Goal: Use online tool/utility: Use online tool/utility

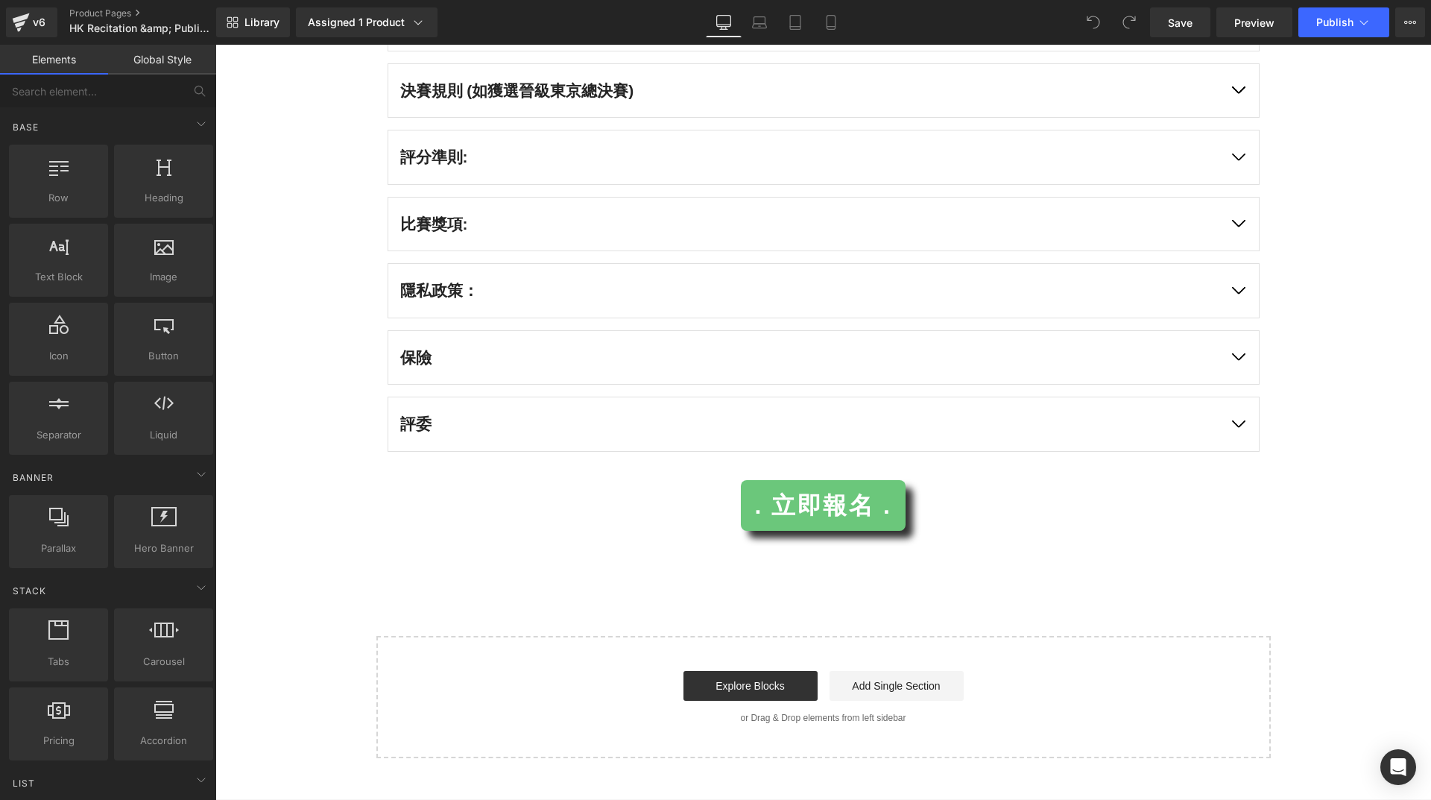
scroll to position [4185, 0]
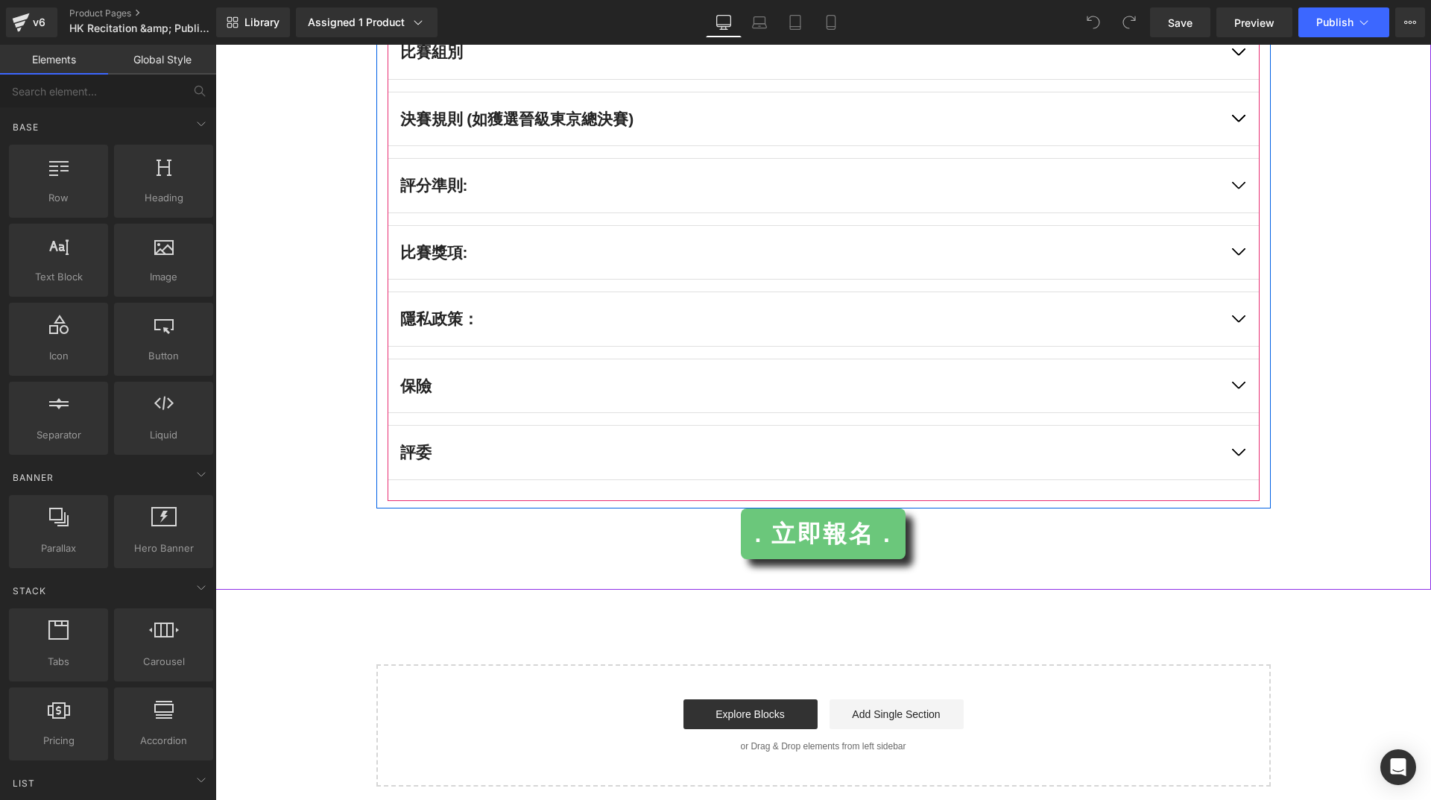
click at [215, 45] on div at bounding box center [215, 45] width 0 height 0
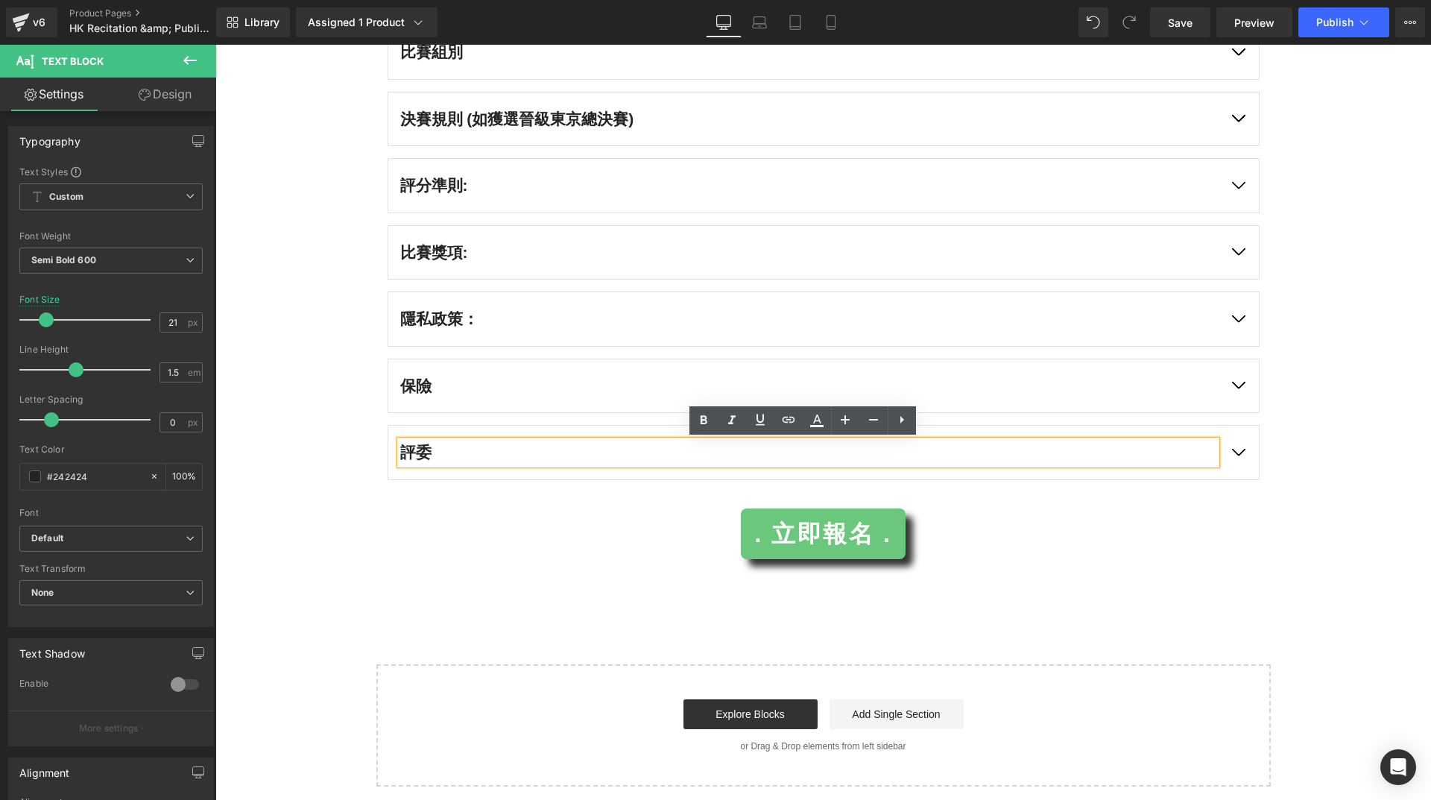
click at [1235, 447] on button "button" at bounding box center [1238, 452] width 42 height 54
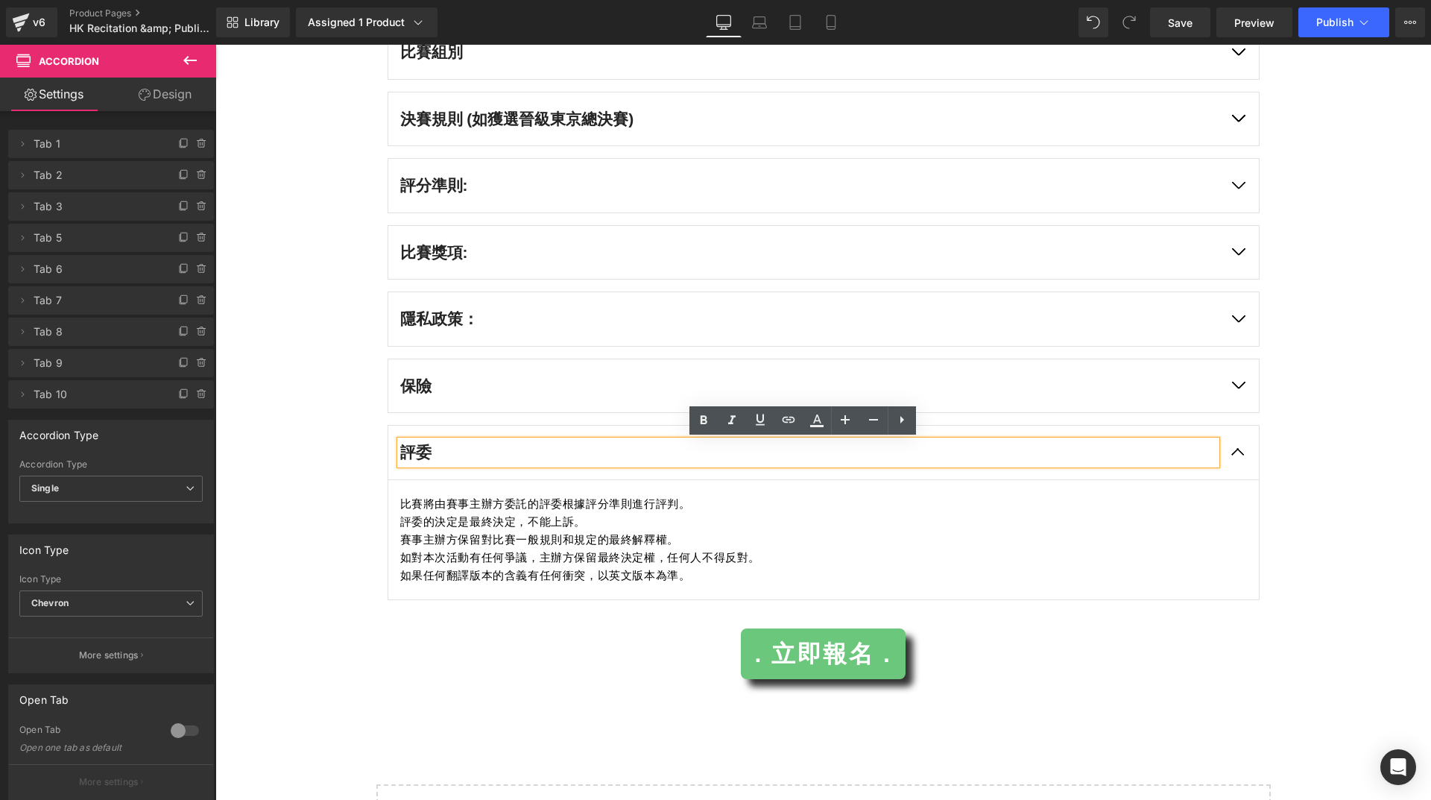
click at [1235, 390] on button "button" at bounding box center [1238, 386] width 42 height 54
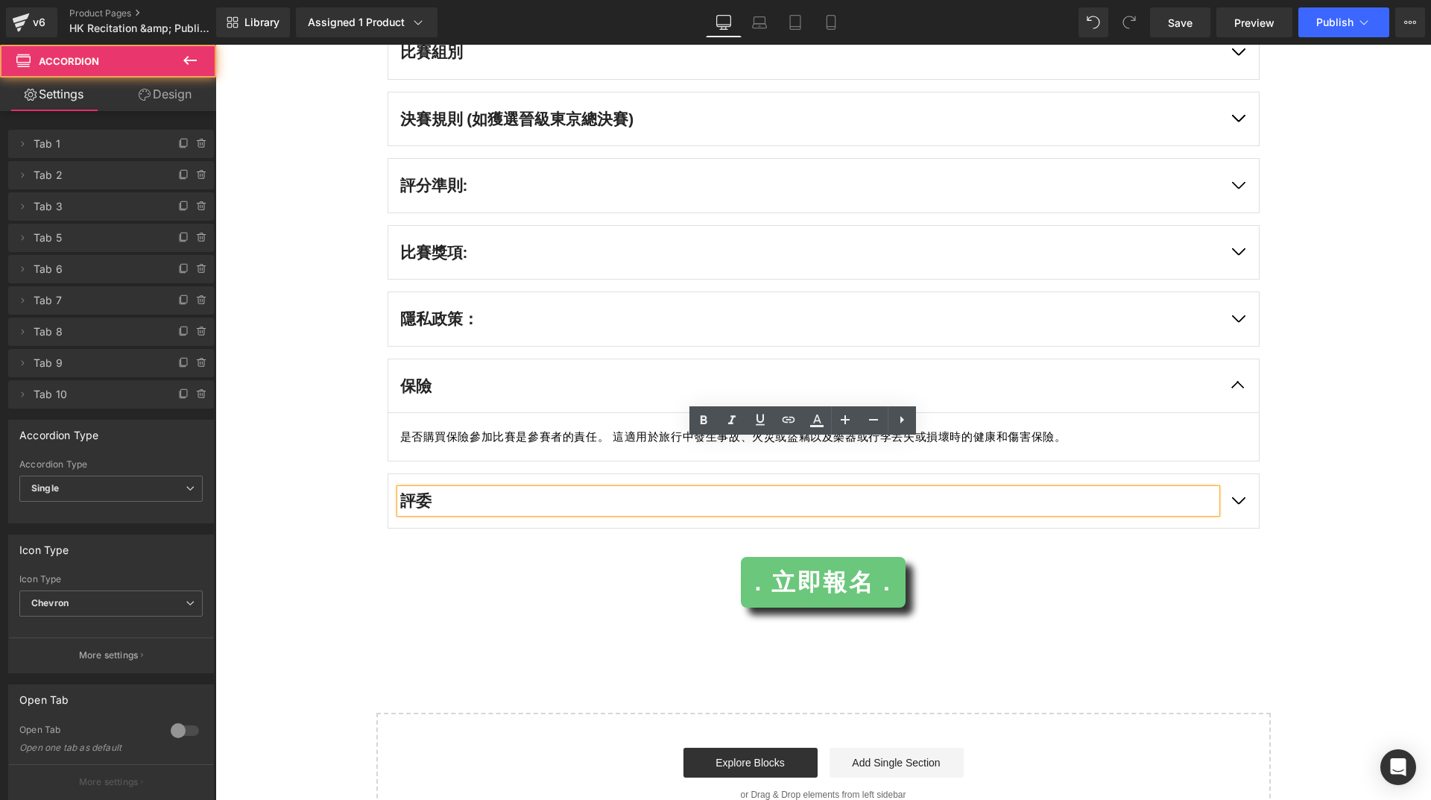
click at [1227, 326] on button "button" at bounding box center [1238, 319] width 42 height 54
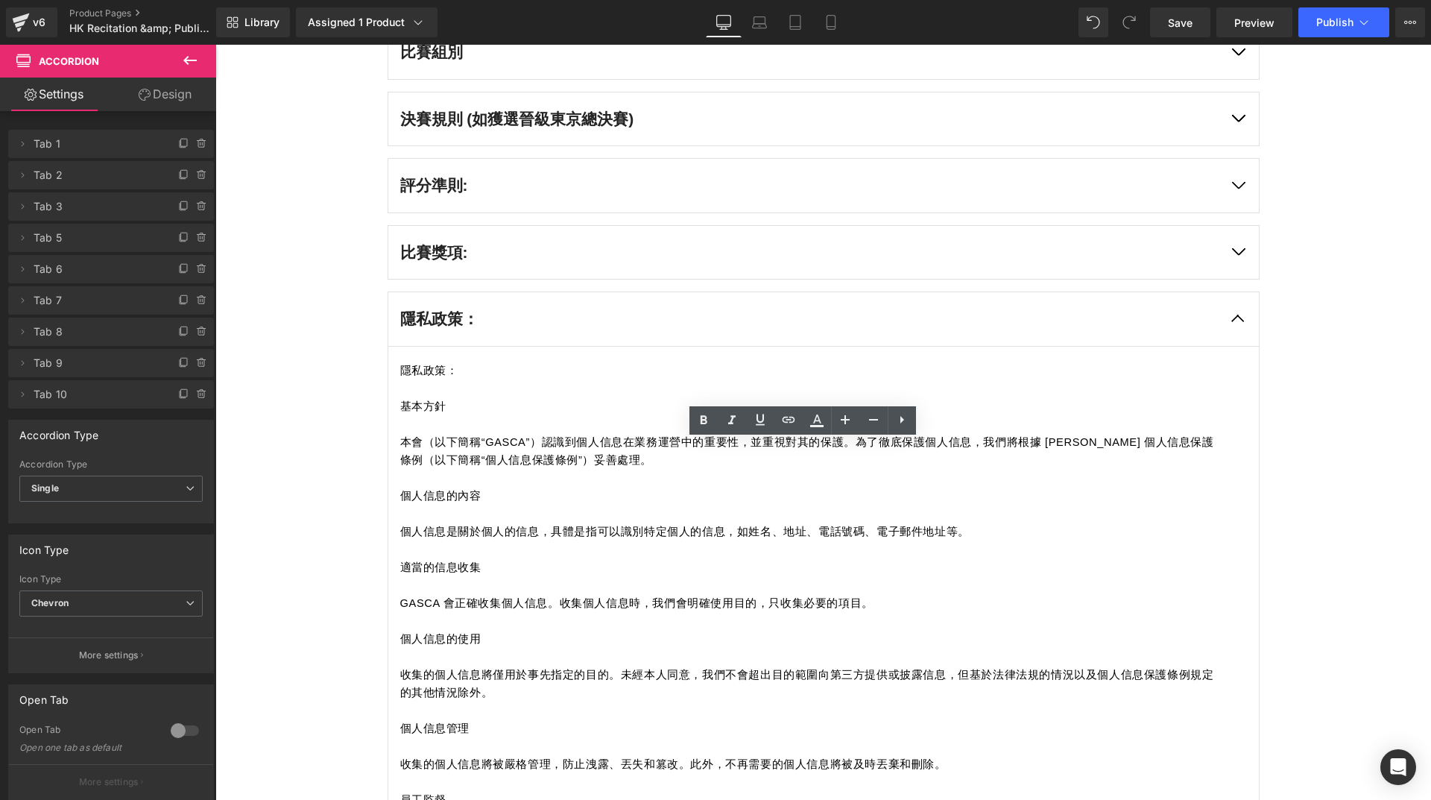
click at [1234, 254] on button "button" at bounding box center [1238, 253] width 42 height 54
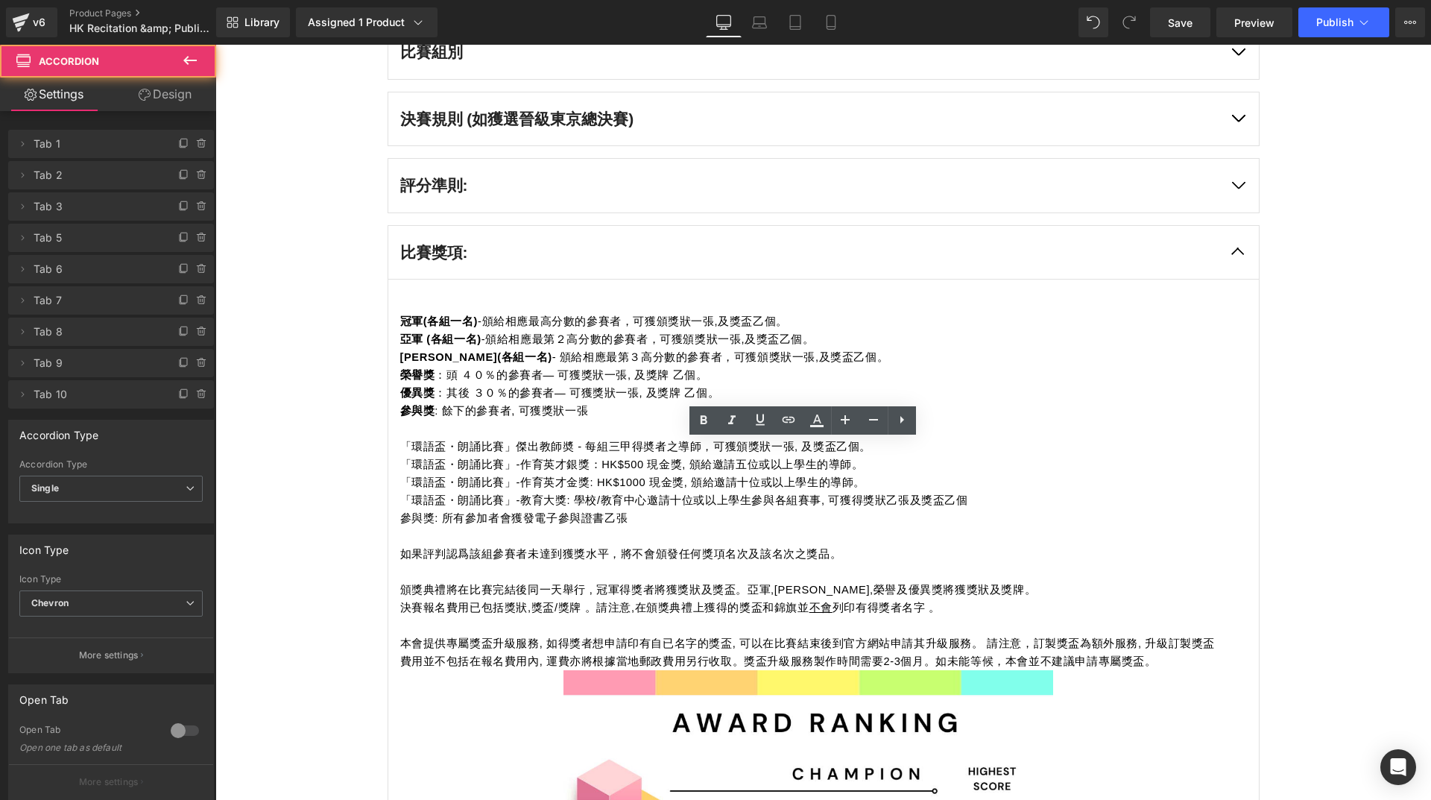
click at [1233, 189] on button "button" at bounding box center [1238, 186] width 42 height 54
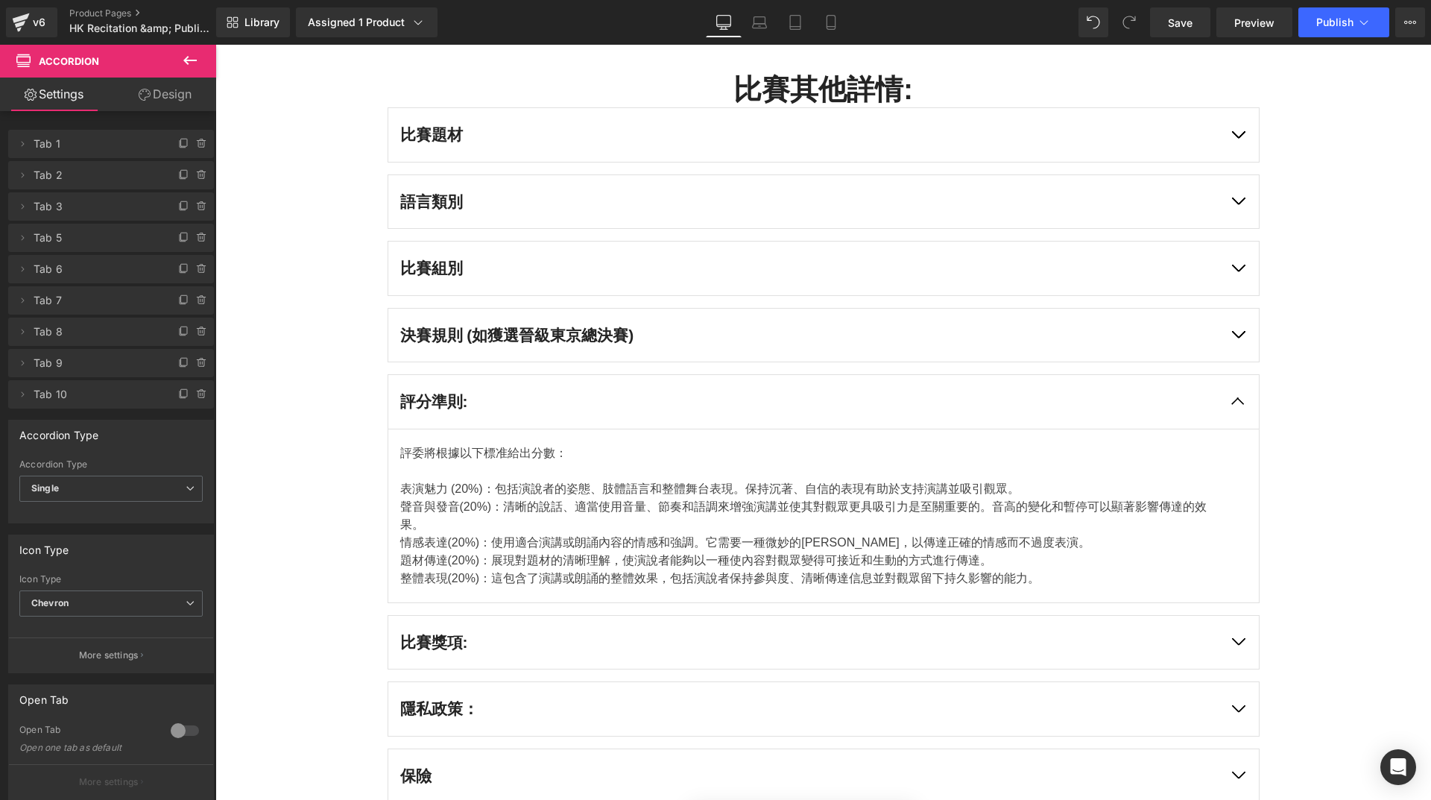
scroll to position [3961, 0]
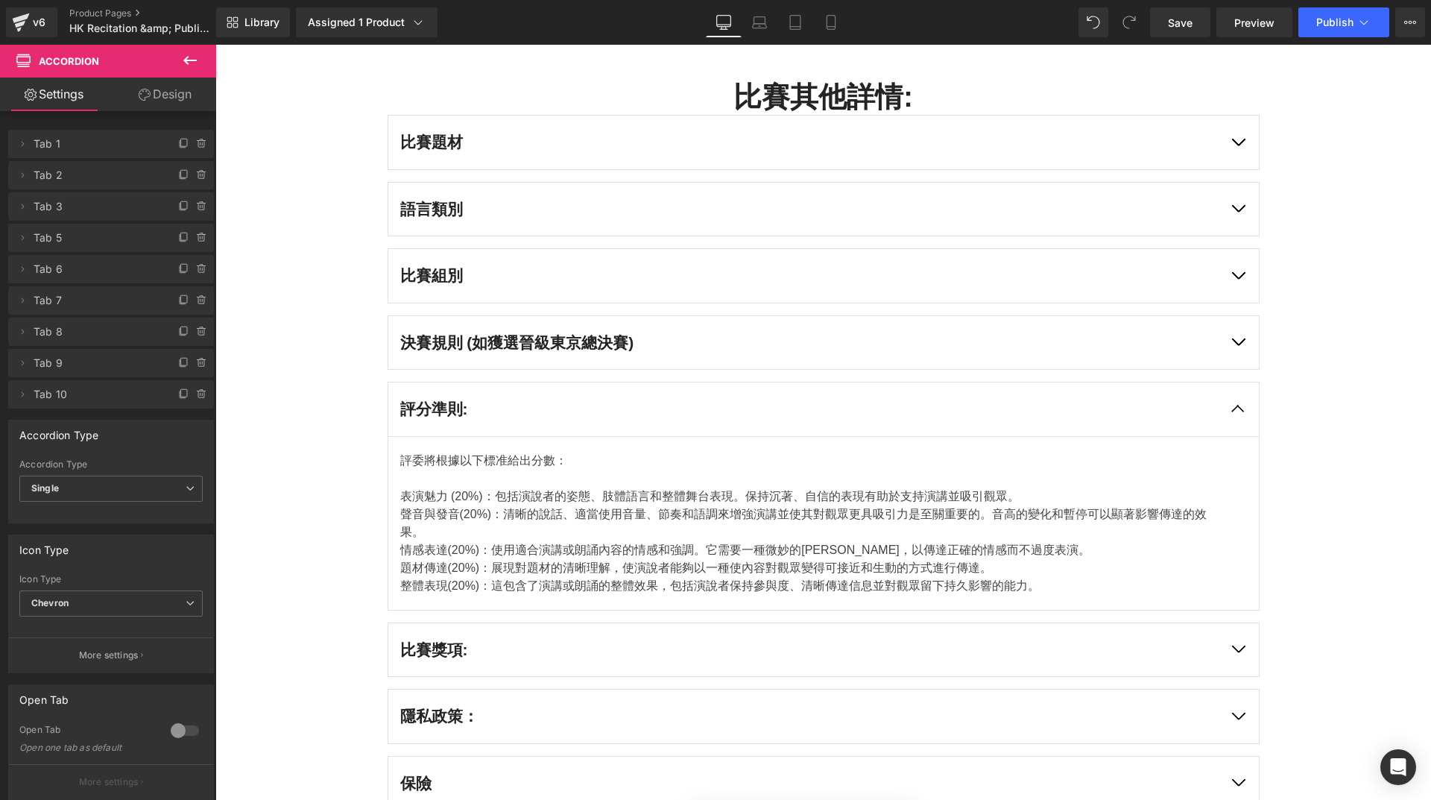
click at [1229, 337] on button "button" at bounding box center [1238, 343] width 42 height 54
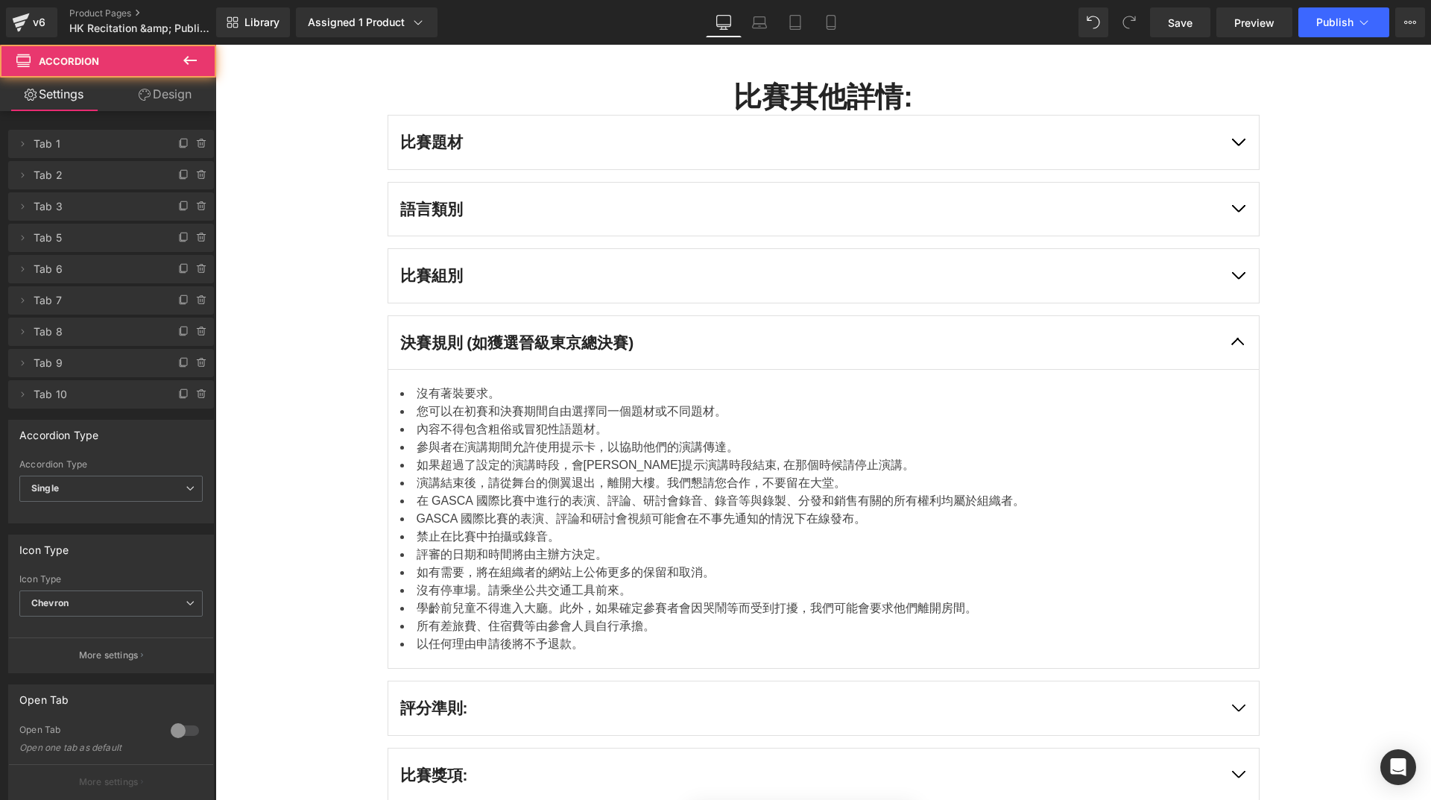
click at [1241, 274] on button "button" at bounding box center [1238, 276] width 42 height 54
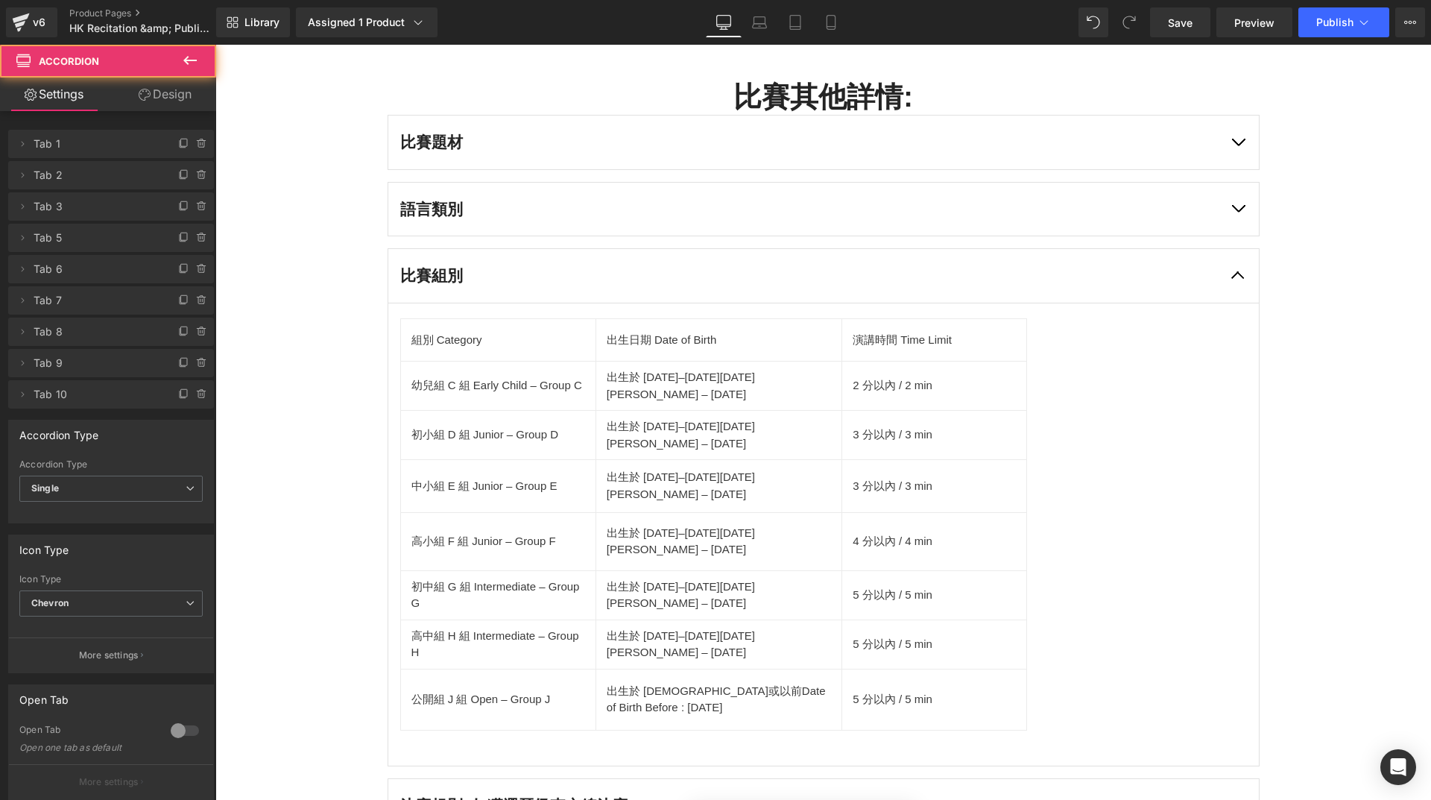
click at [1226, 216] on button "button" at bounding box center [1238, 210] width 42 height 54
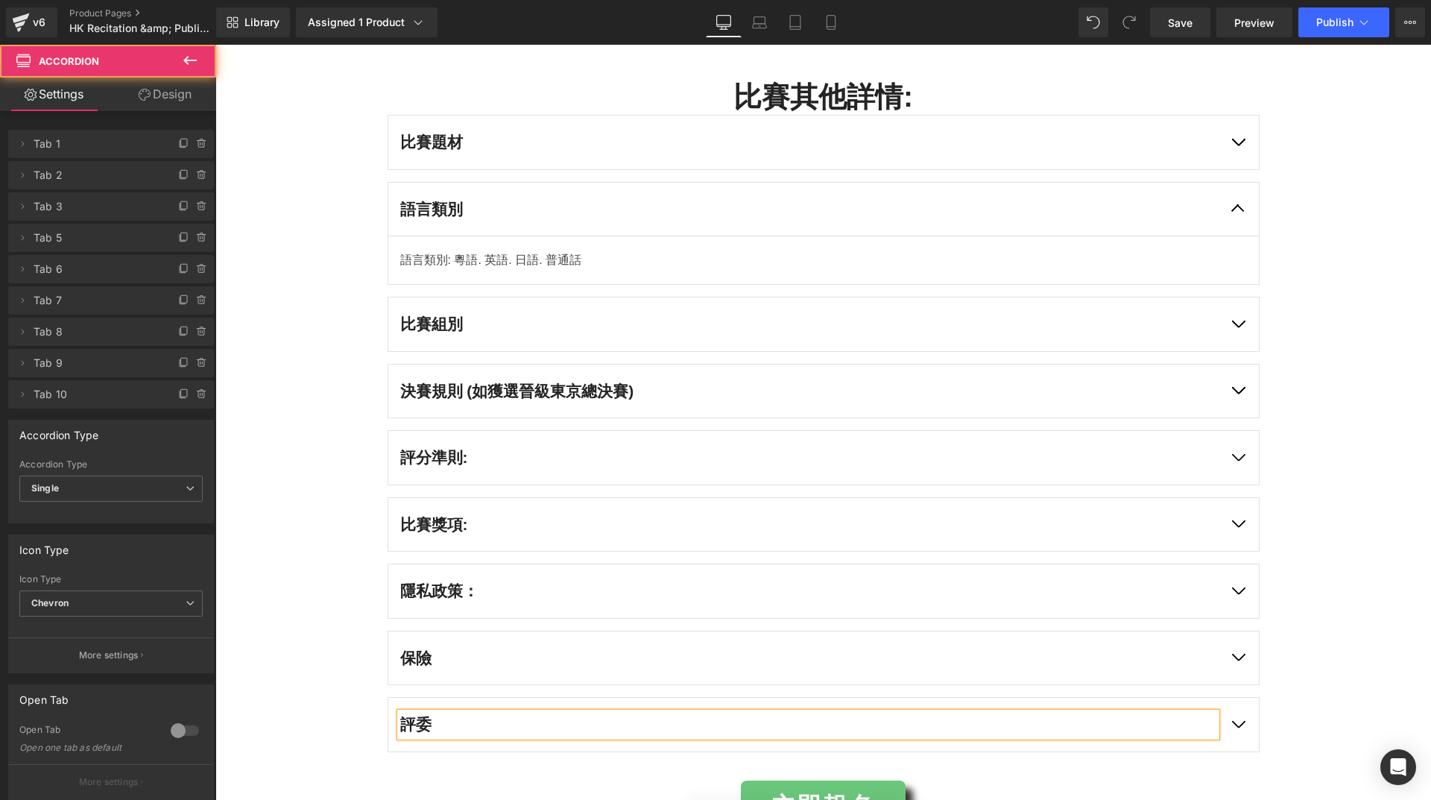
click at [1239, 148] on button "button" at bounding box center [1238, 142] width 42 height 54
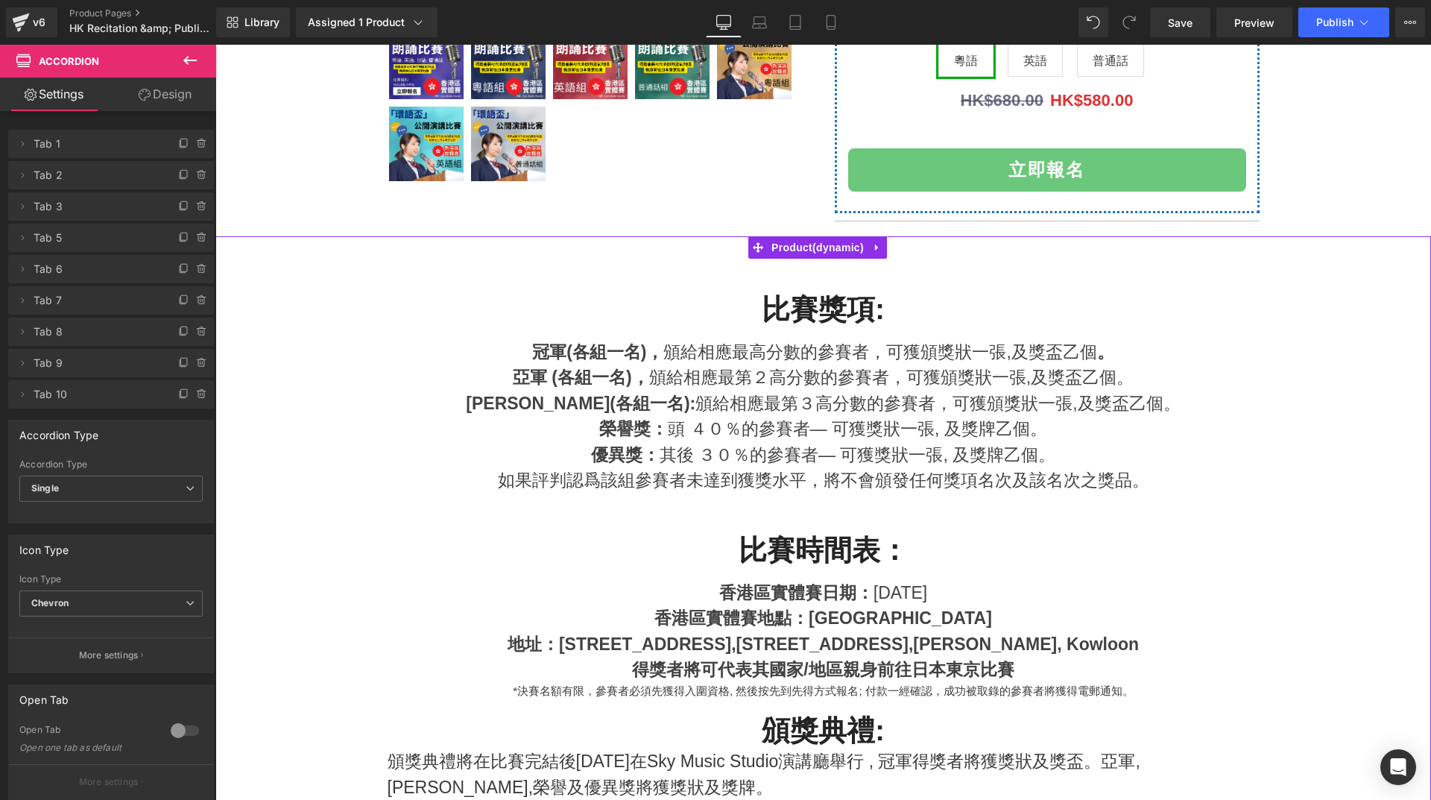
scroll to position [161, 0]
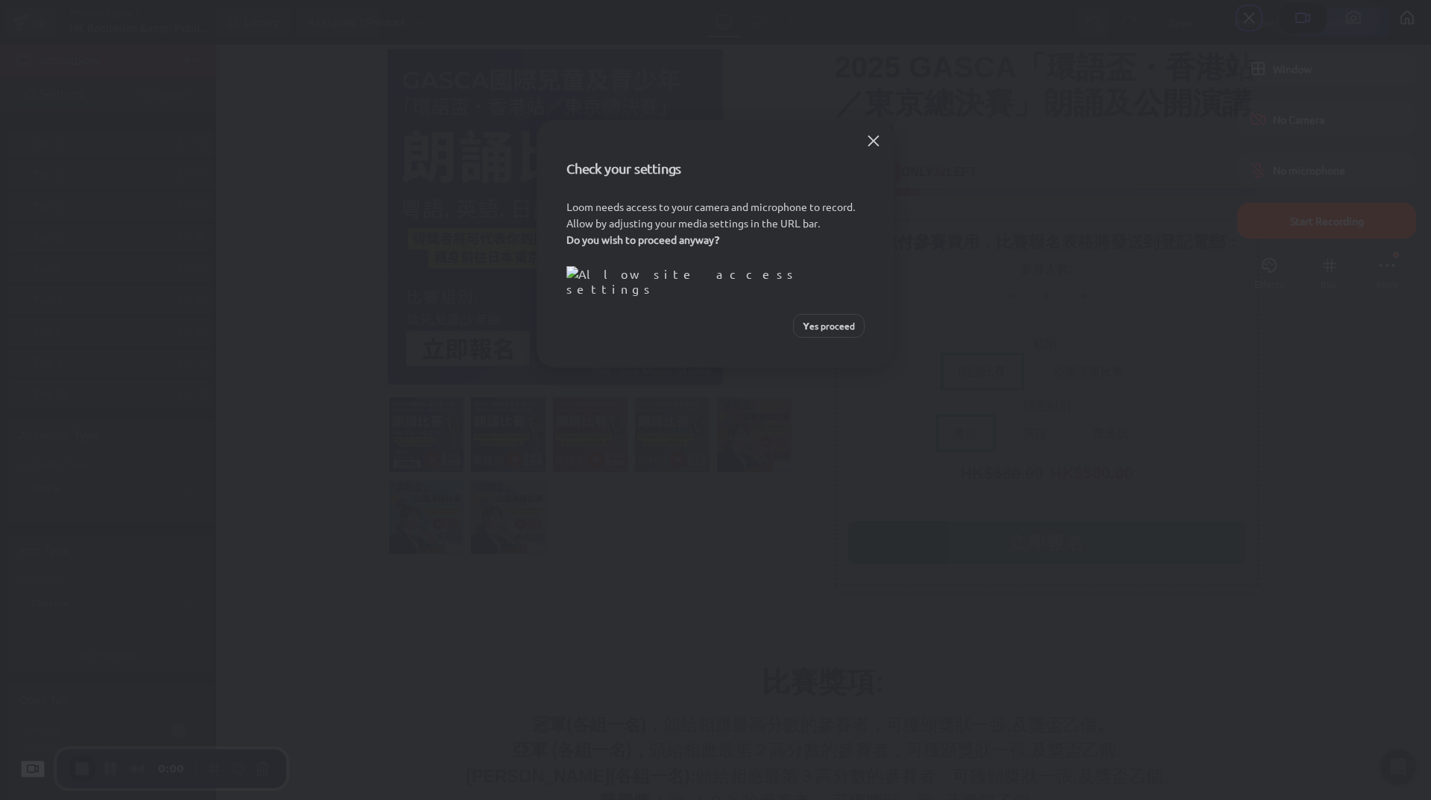
drag, startPoint x: 823, startPoint y: 508, endPoint x: 836, endPoint y: 501, distance: 15.3
click at [826, 332] on span "Yes proceed" at bounding box center [828, 325] width 52 height 13
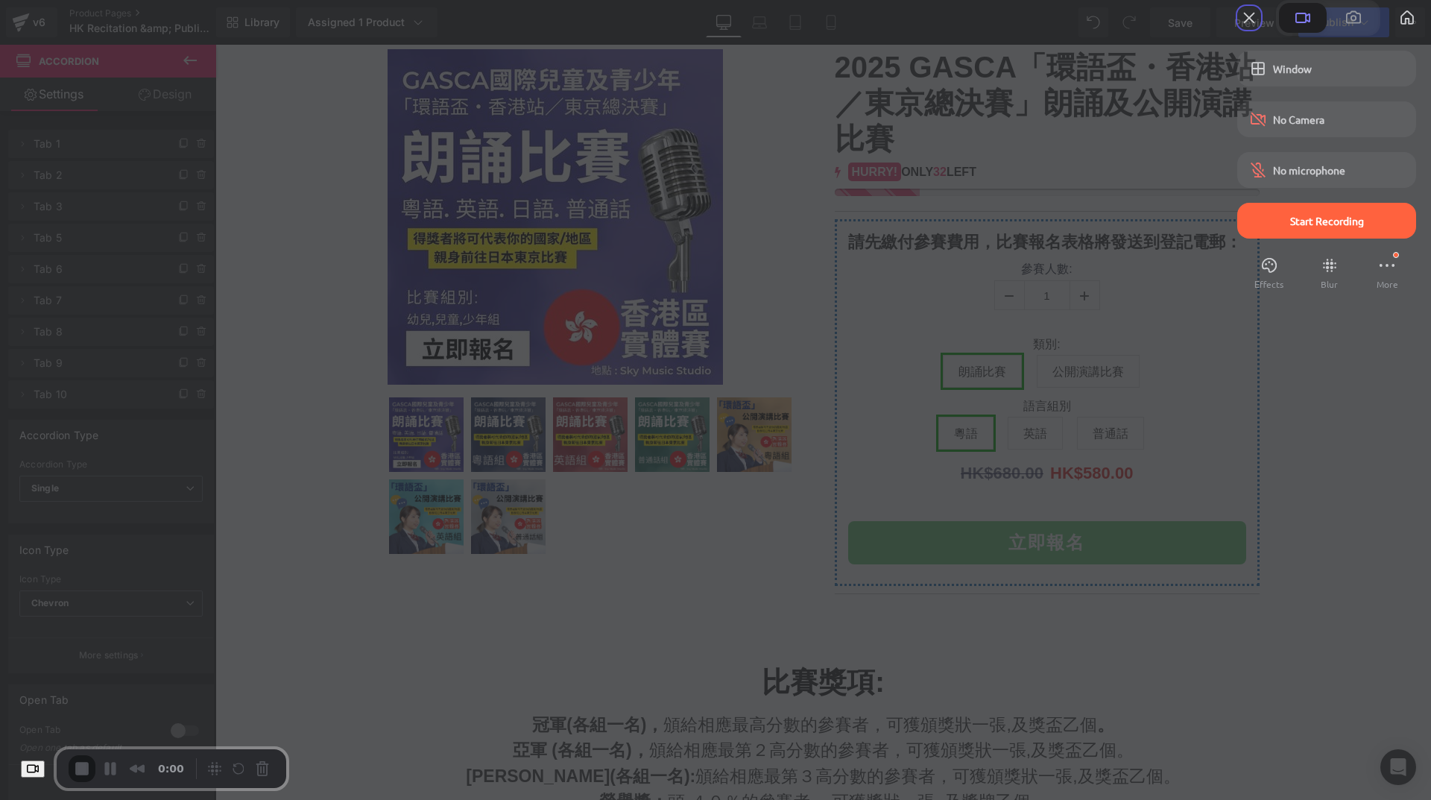
click at [1289, 238] on div "Start Recording" at bounding box center [1326, 221] width 179 height 36
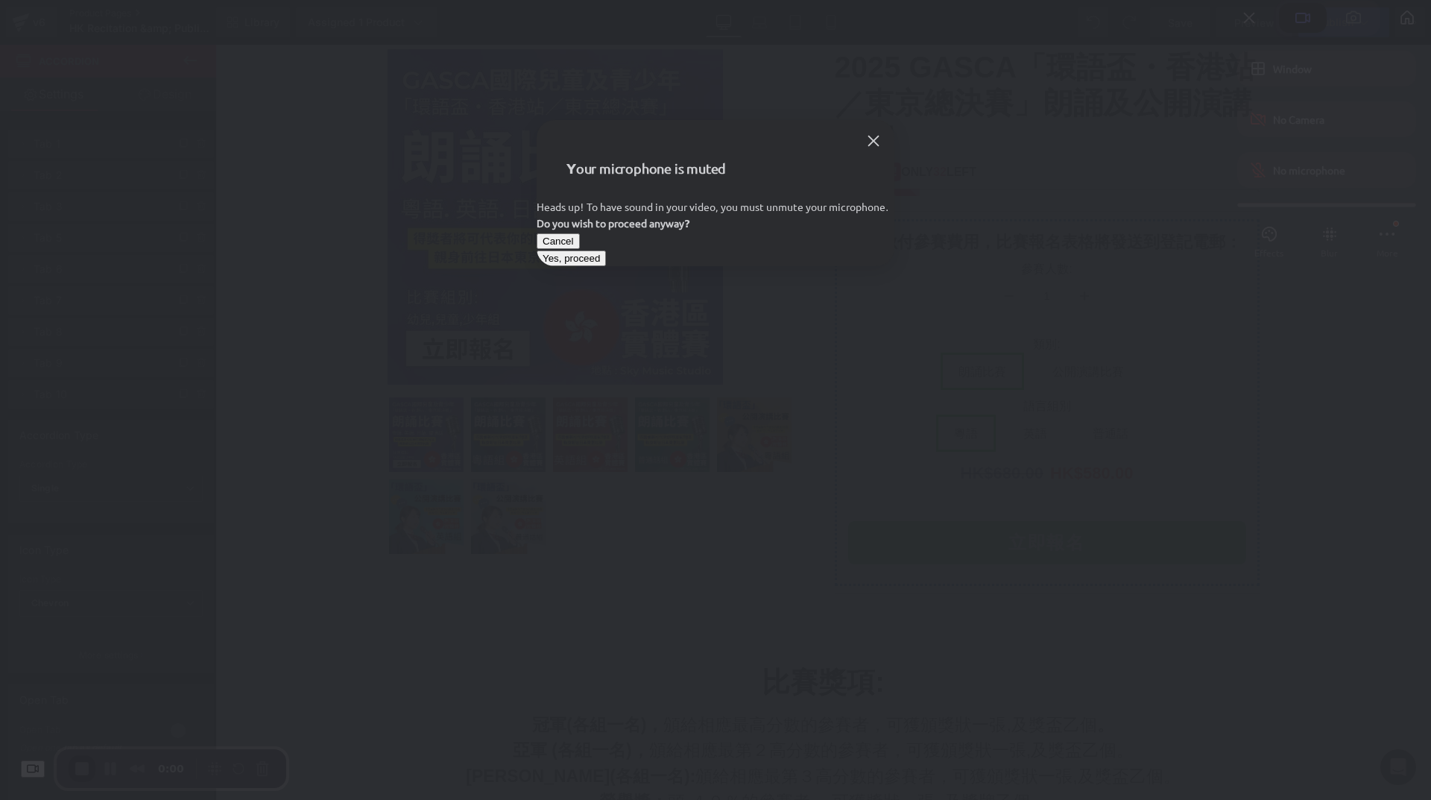
click at [600, 264] on span "Yes, proceed" at bounding box center [570, 258] width 57 height 11
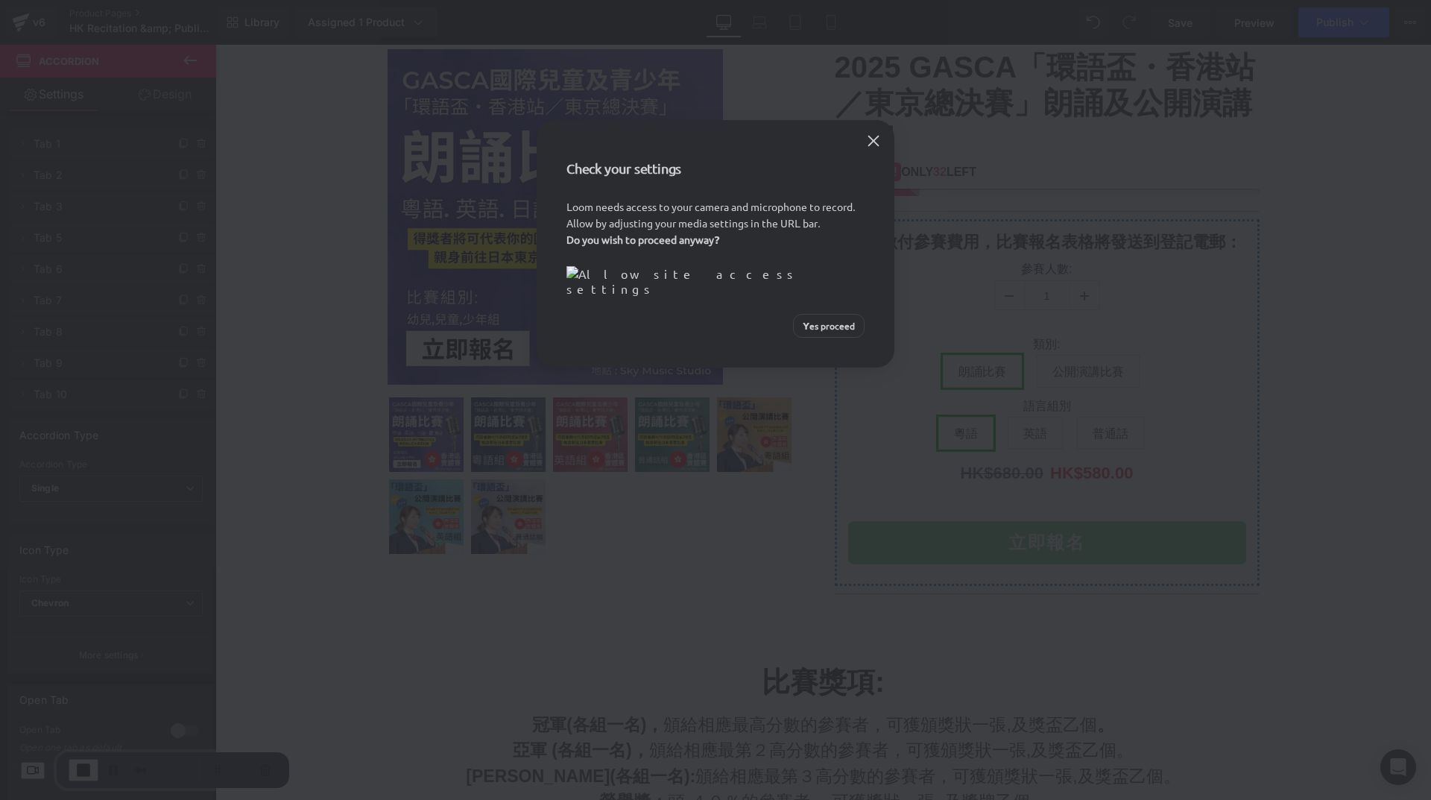
click at [821, 332] on span "Yes proceed" at bounding box center [828, 325] width 52 height 13
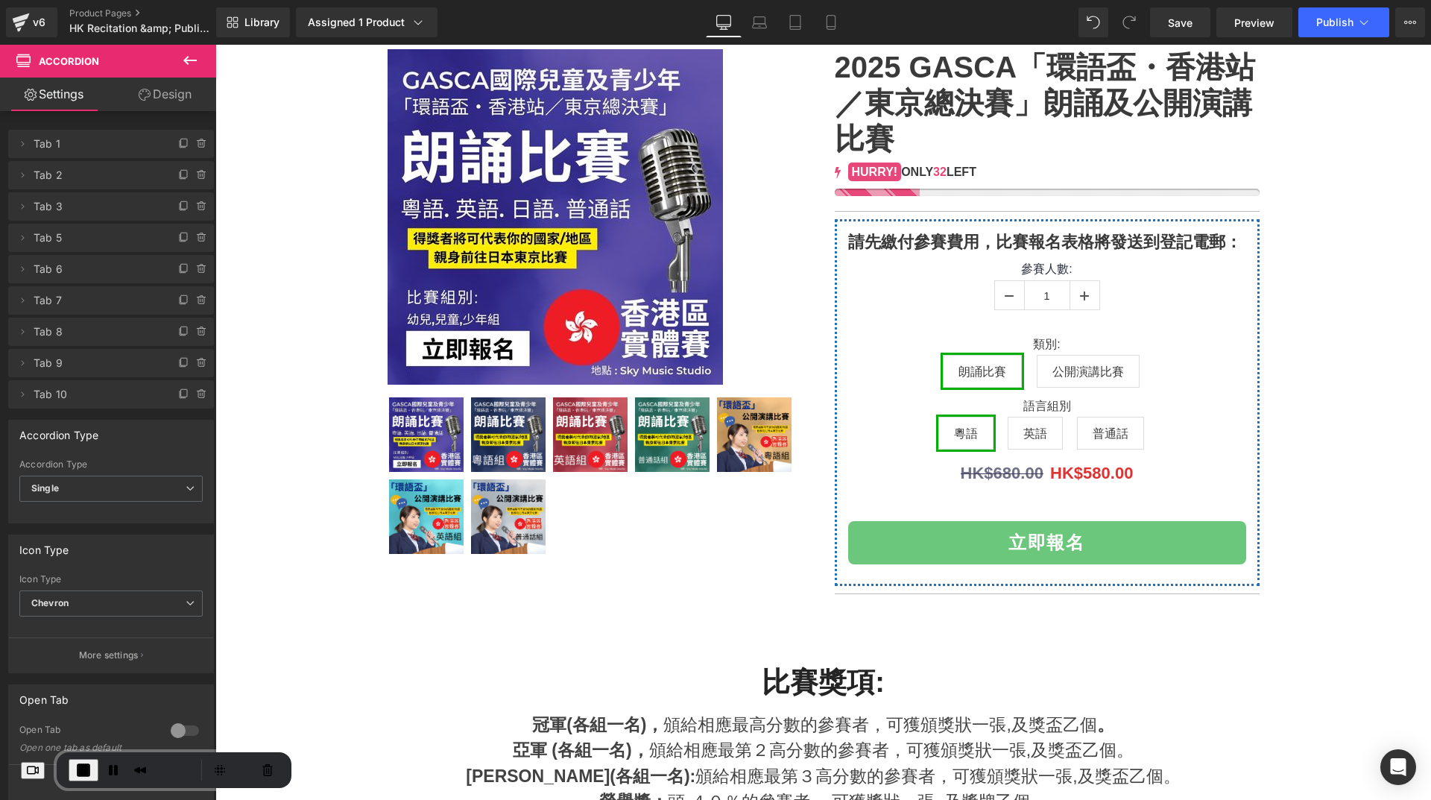
click at [197, 57] on icon at bounding box center [190, 60] width 18 height 18
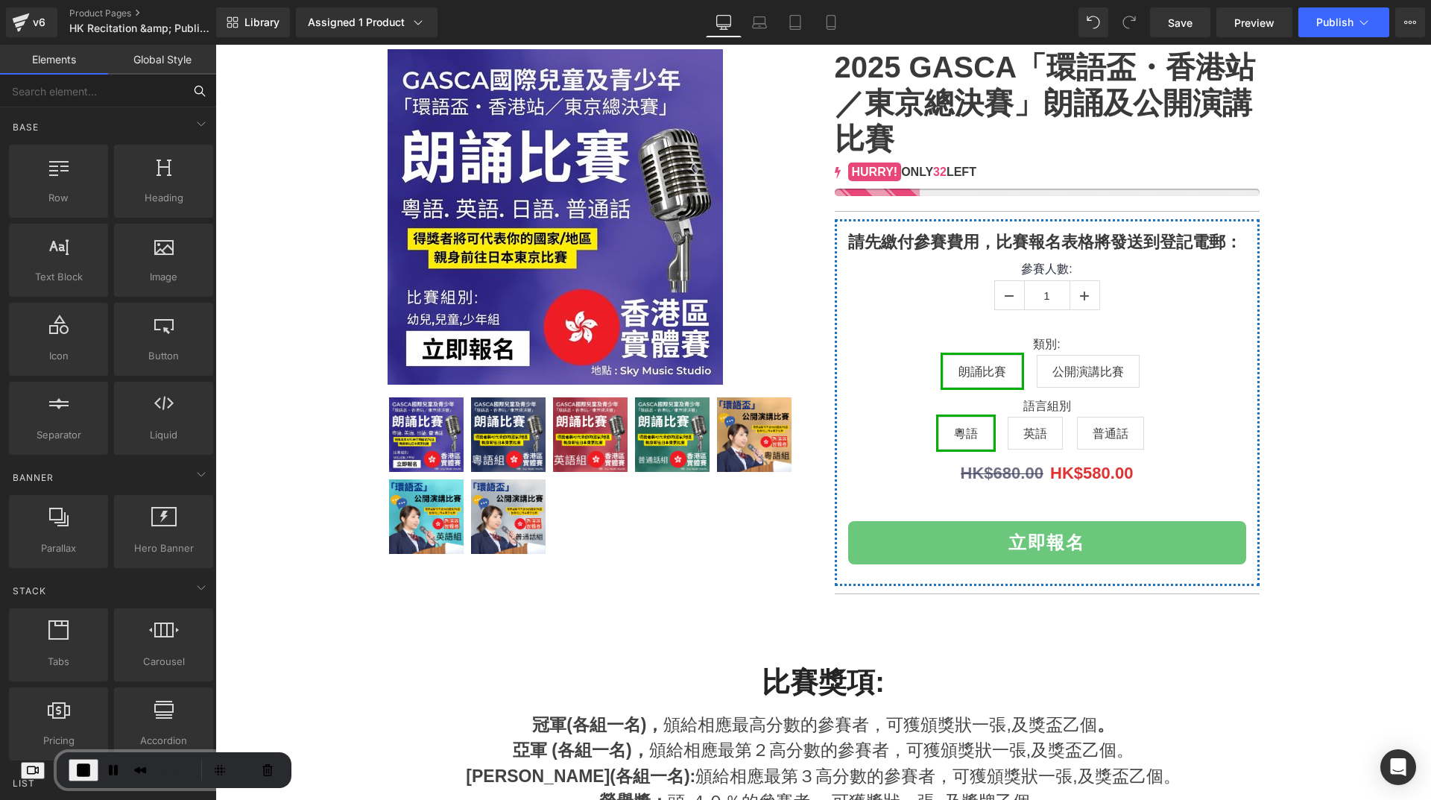
click at [108, 83] on input "text" at bounding box center [91, 91] width 183 height 33
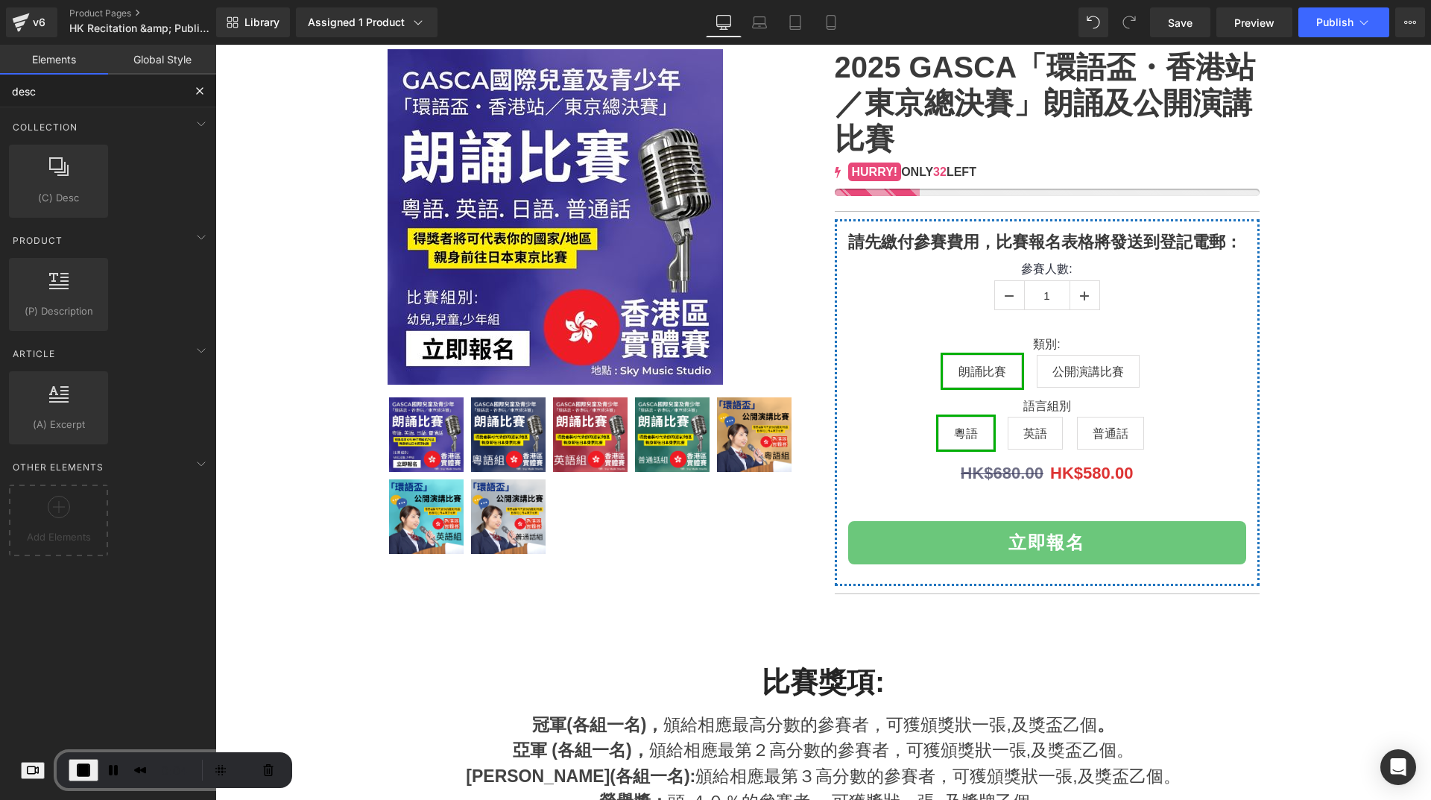
type input "descr"
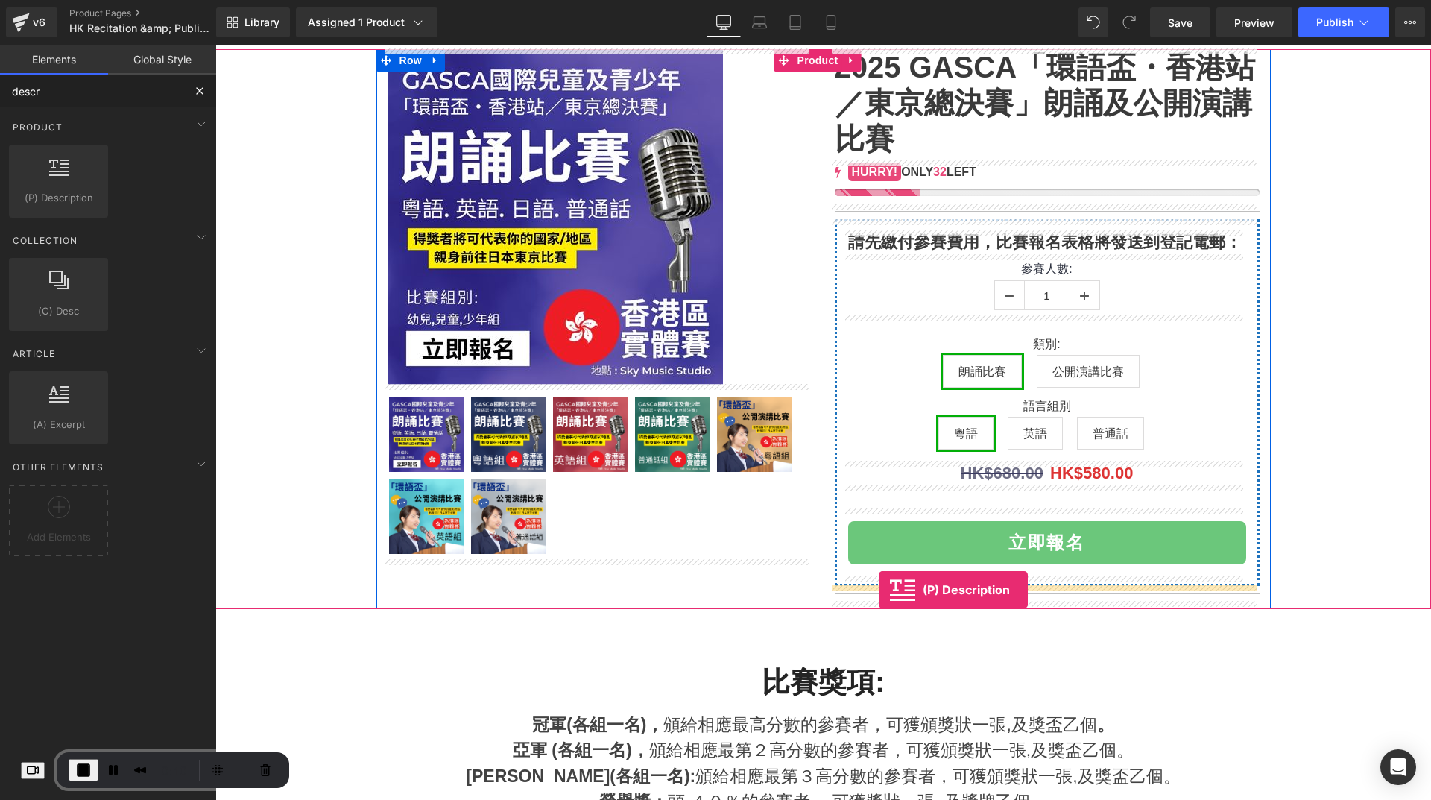
drag, startPoint x: 272, startPoint y: 238, endPoint x: 879, endPoint y: 589, distance: 700.7
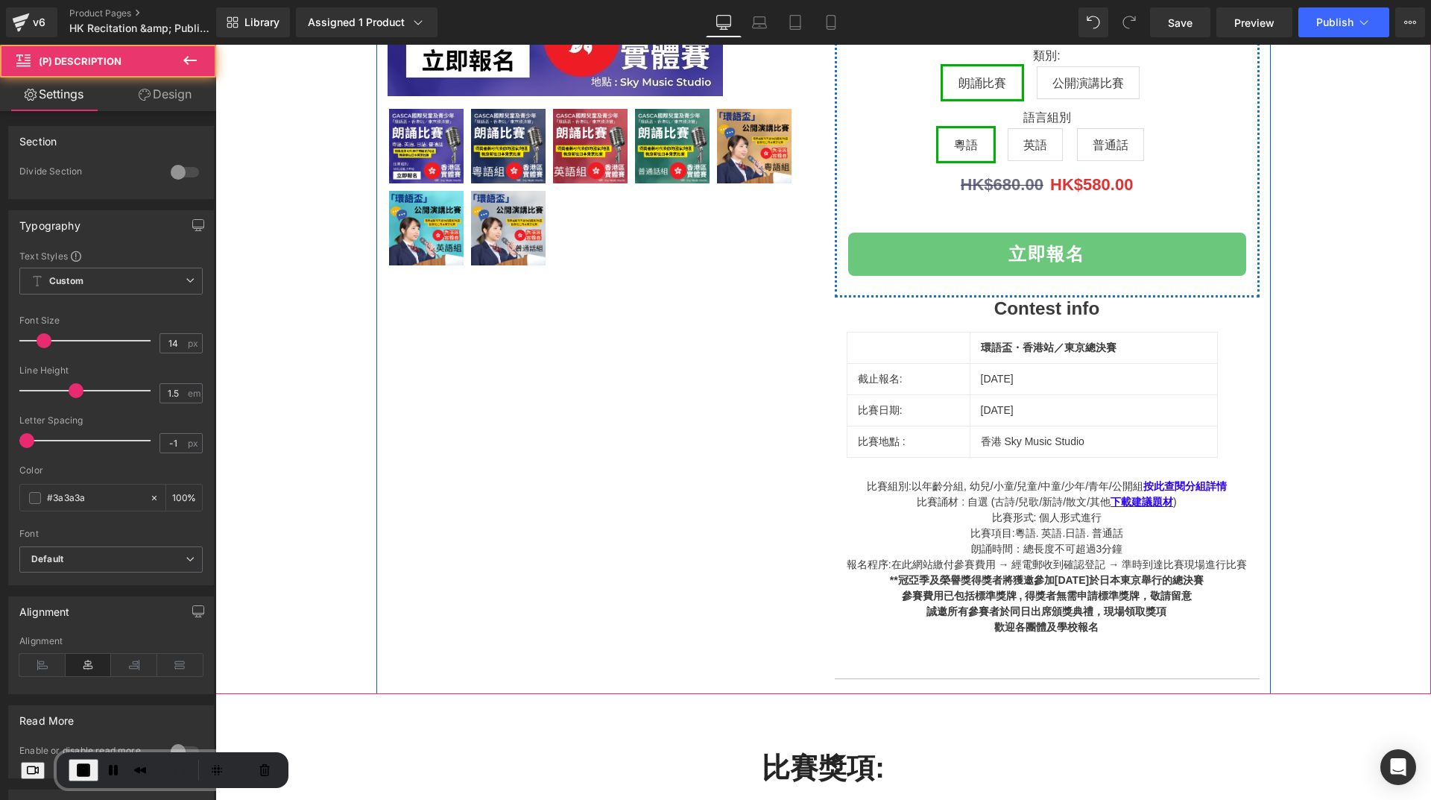
scroll to position [459, 0]
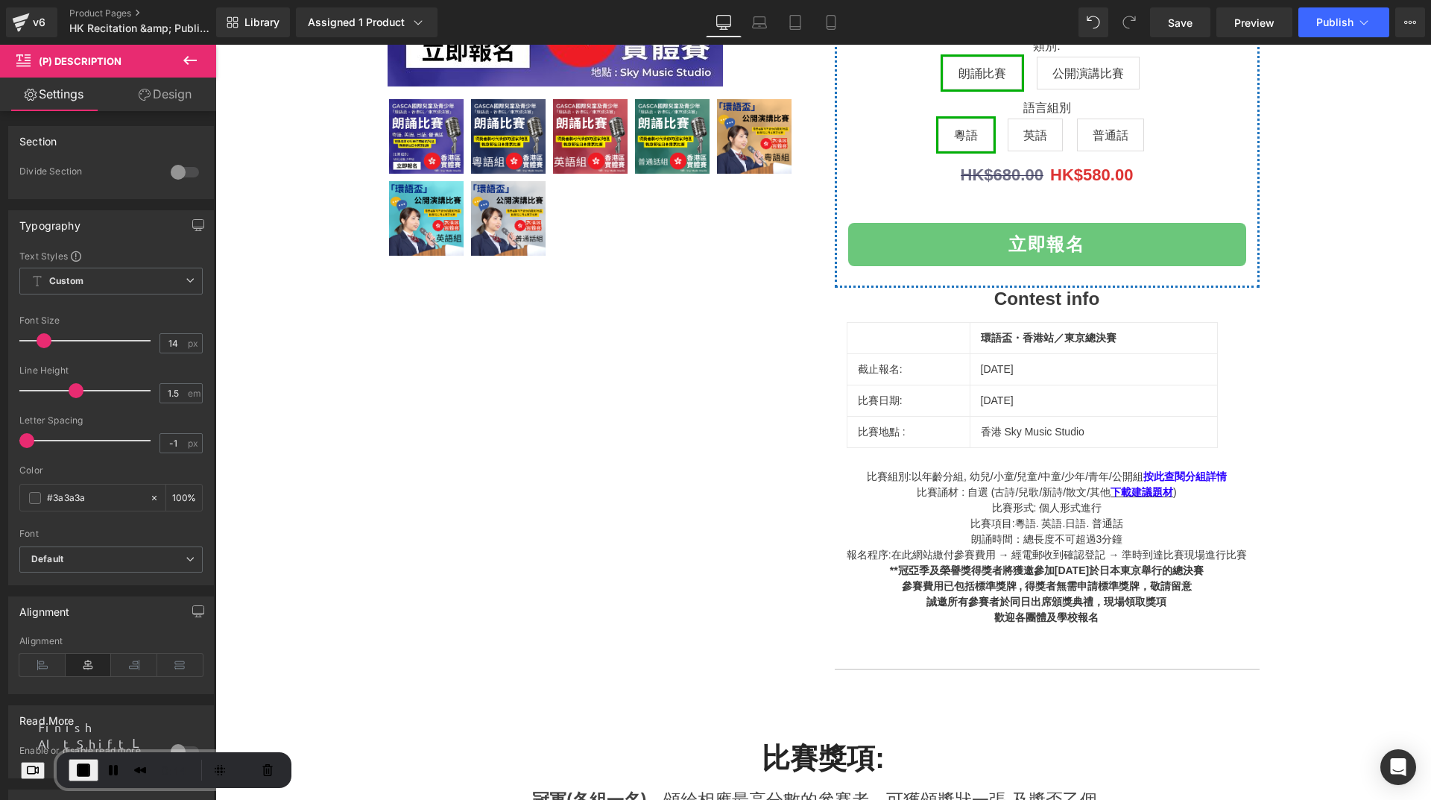
click at [92, 768] on span "End Recording" at bounding box center [84, 770] width 18 height 18
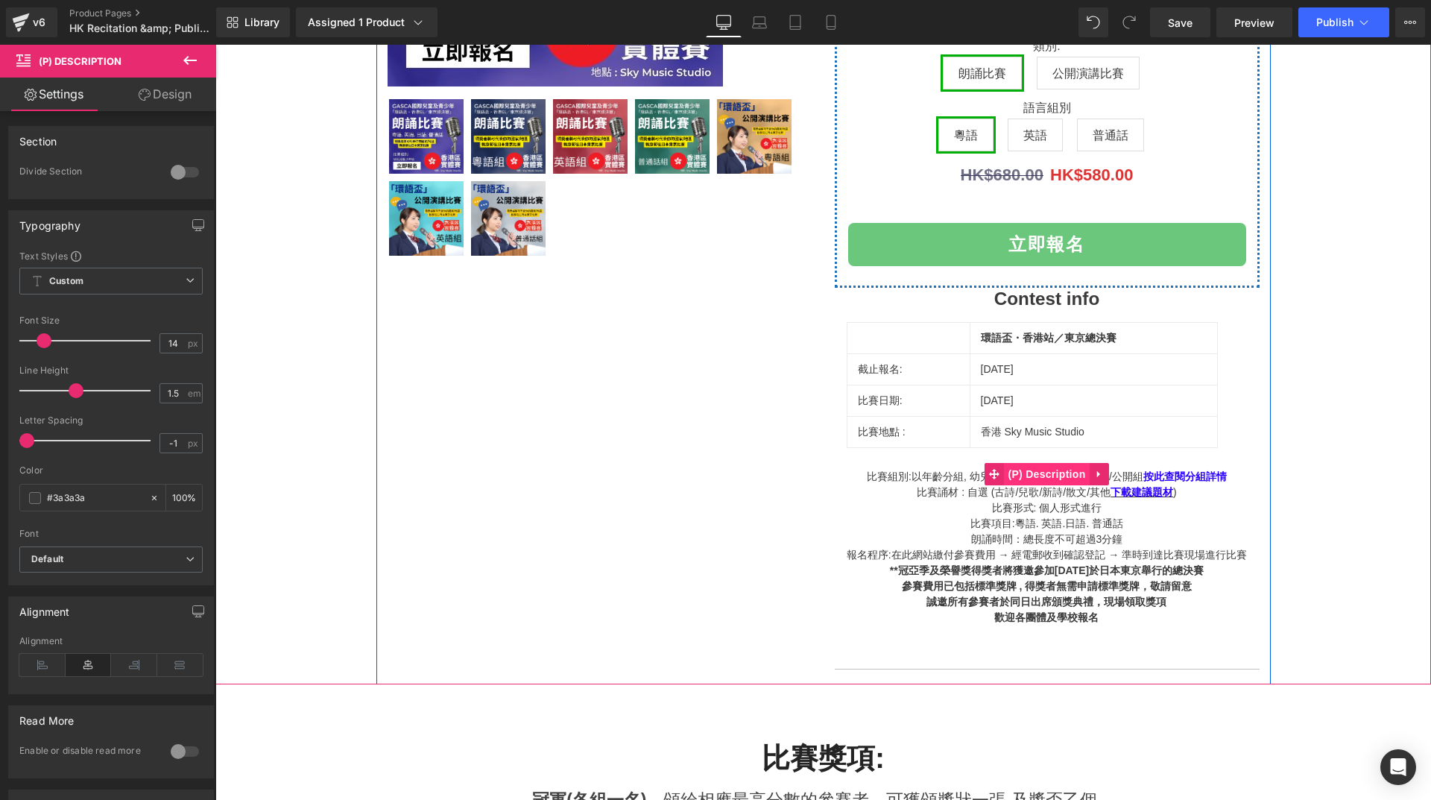
click at [1048, 484] on span "(P) Description" at bounding box center [1046, 474] width 85 height 22
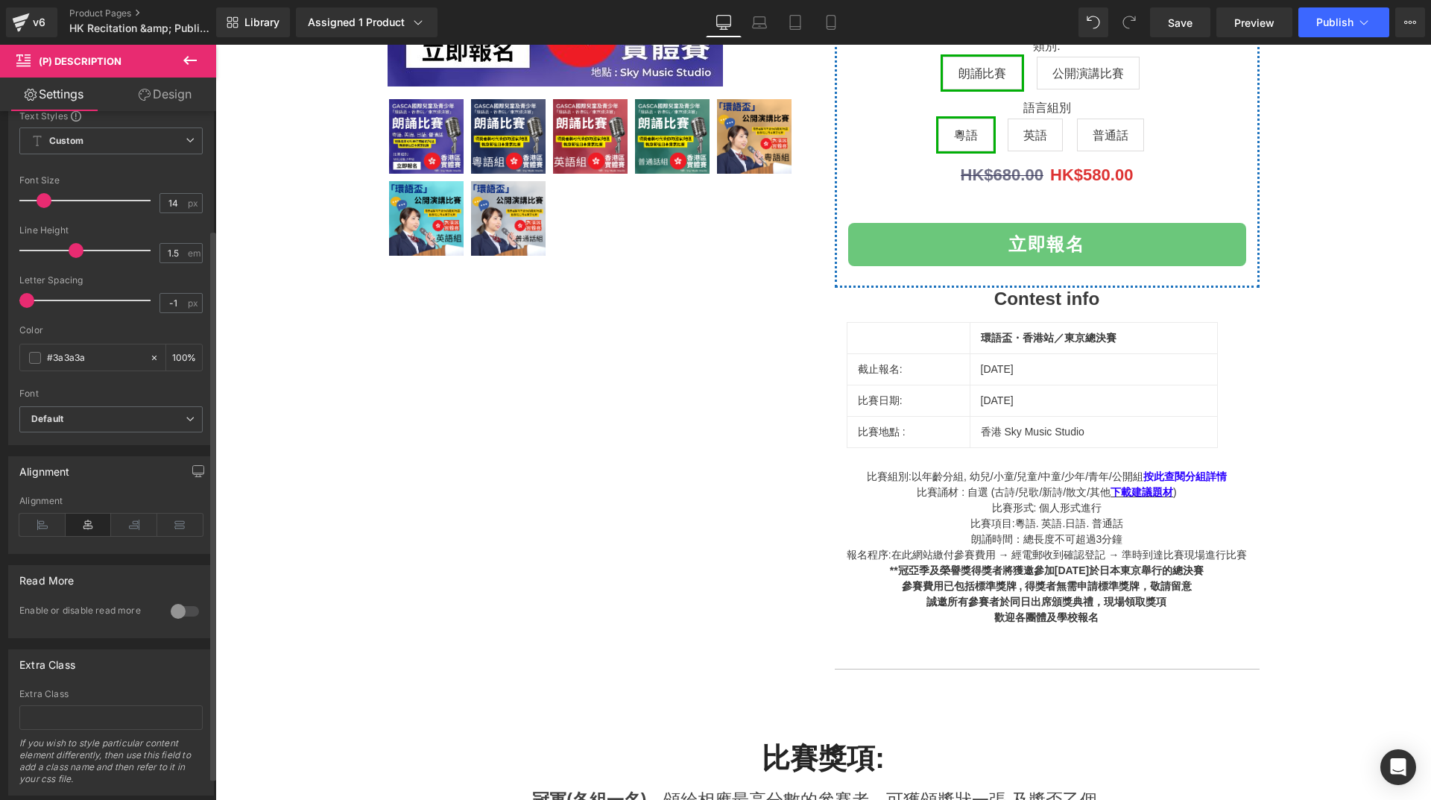
scroll to position [149, 0]
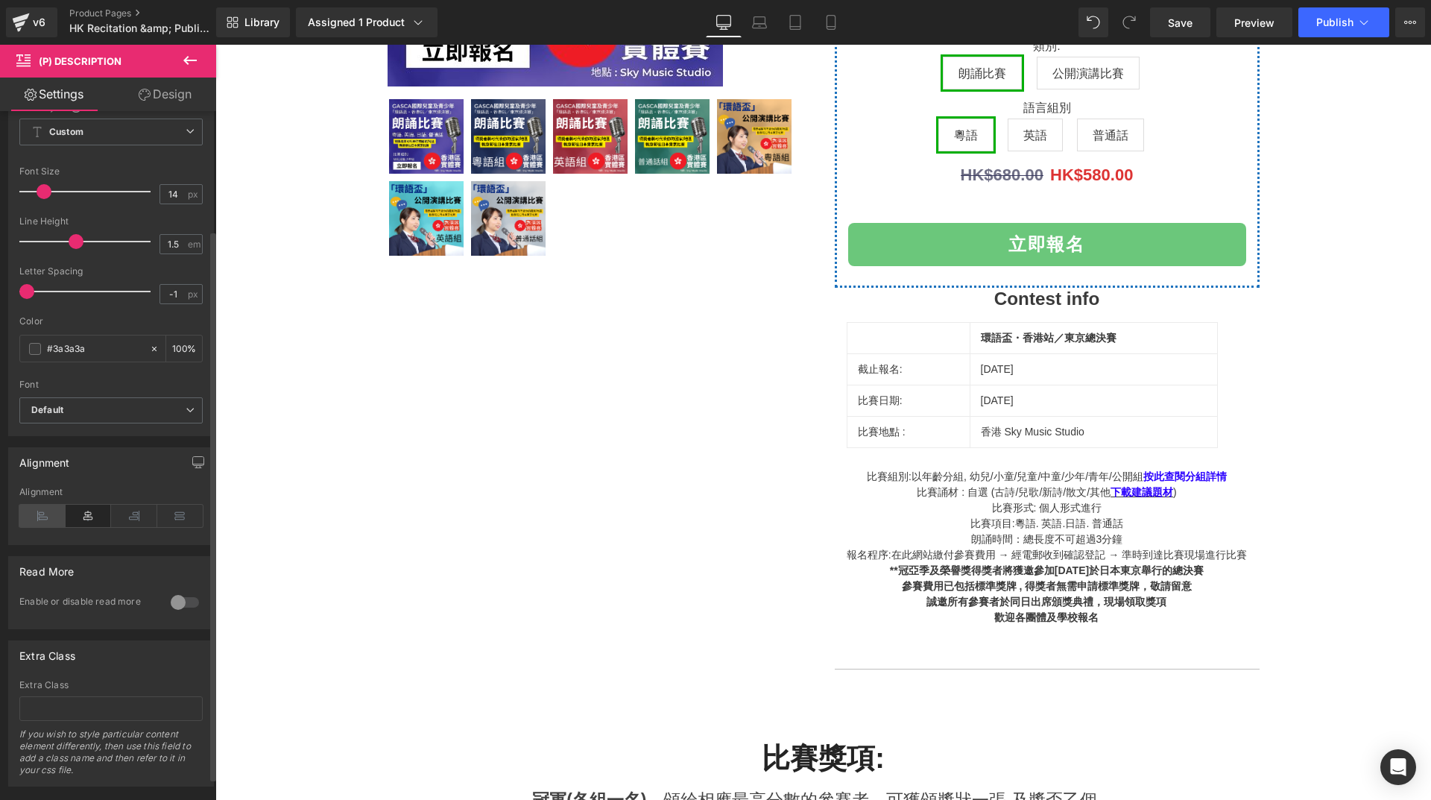
click at [46, 514] on icon at bounding box center [42, 515] width 46 height 22
